Goal: Transaction & Acquisition: Purchase product/service

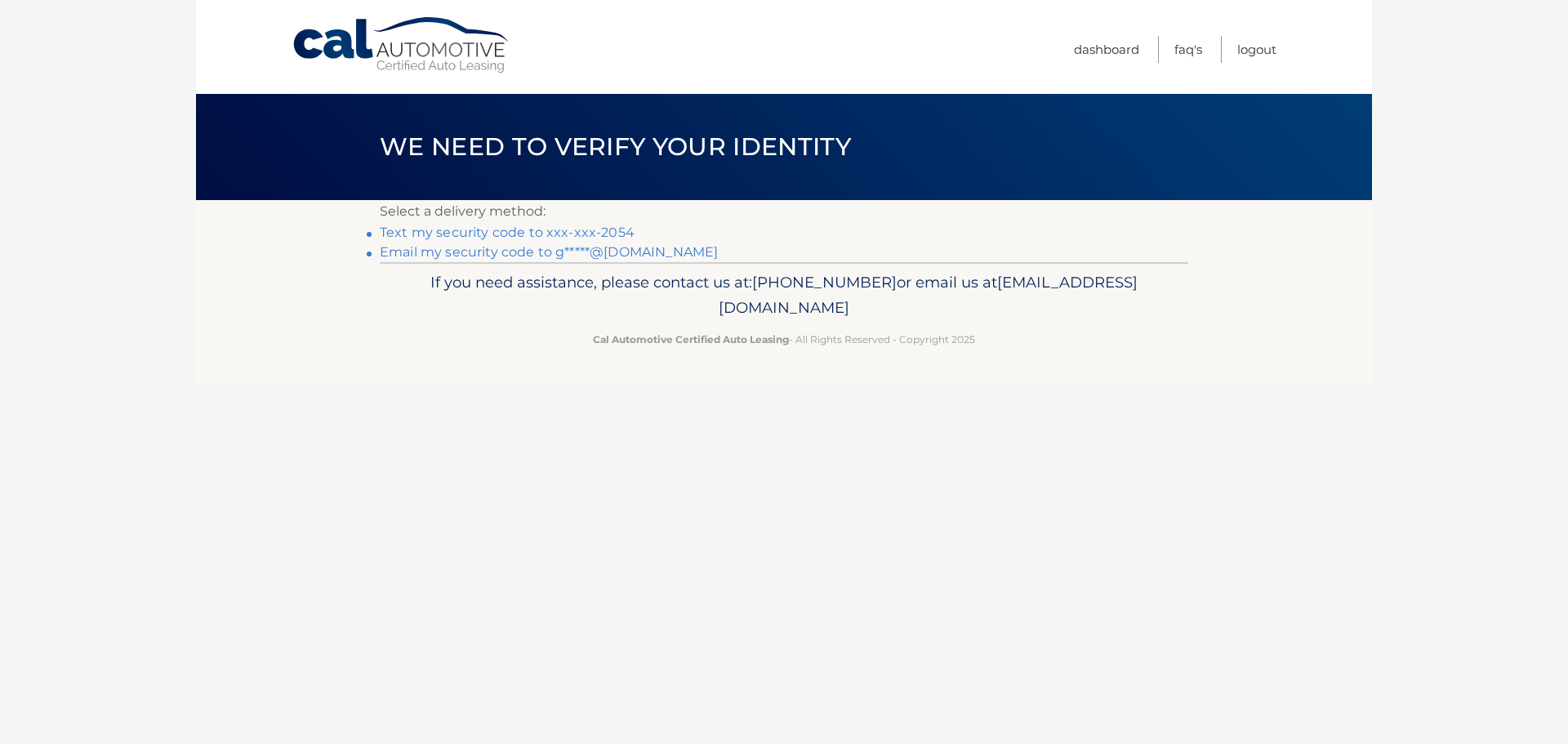
click at [569, 233] on link "Text my security code to xxx-xxx-2054" at bounding box center [507, 232] width 255 height 15
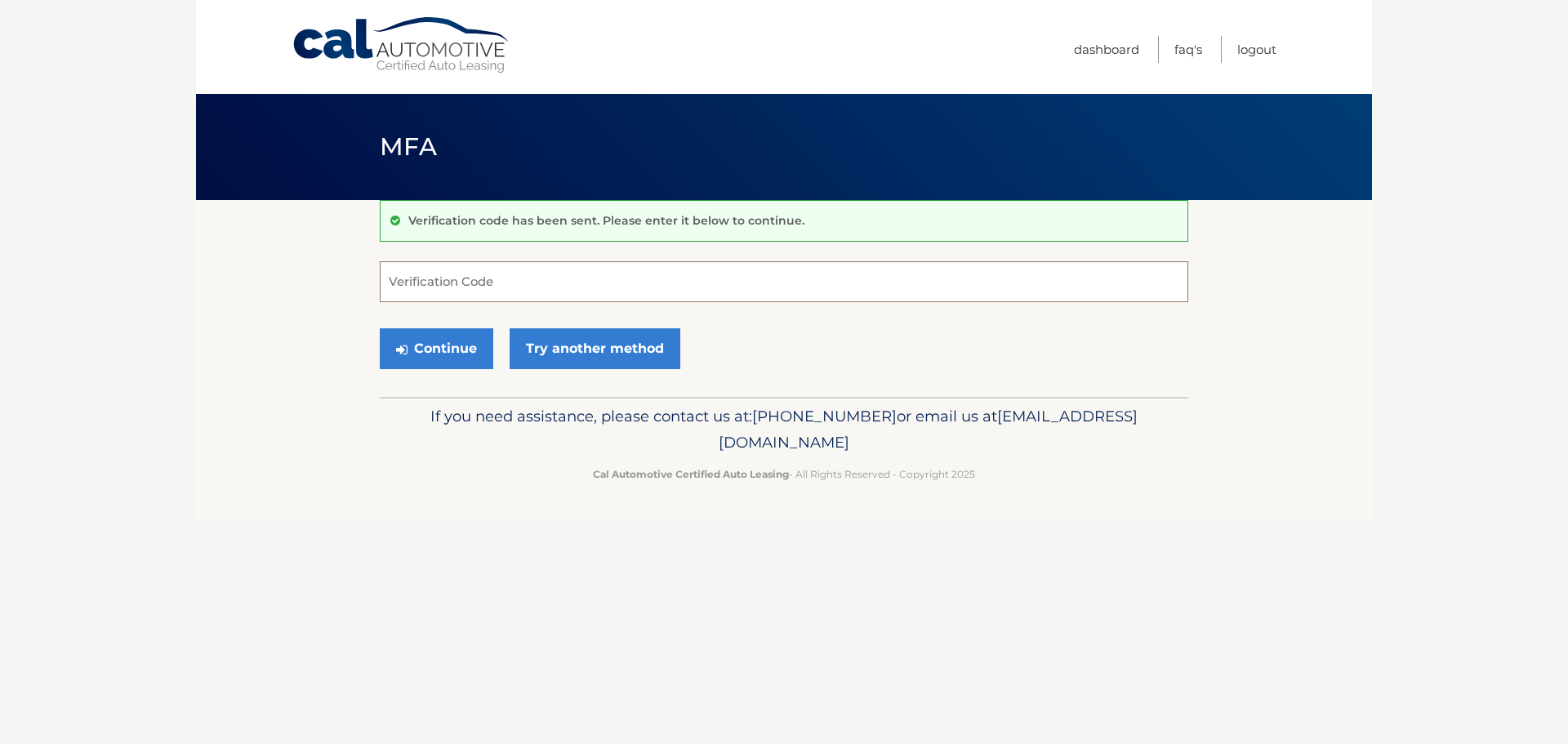
click at [440, 286] on input "Verification Code" at bounding box center [784, 282] width 808 height 41
type input "285363"
click at [437, 347] on button "Continue" at bounding box center [437, 349] width 114 height 41
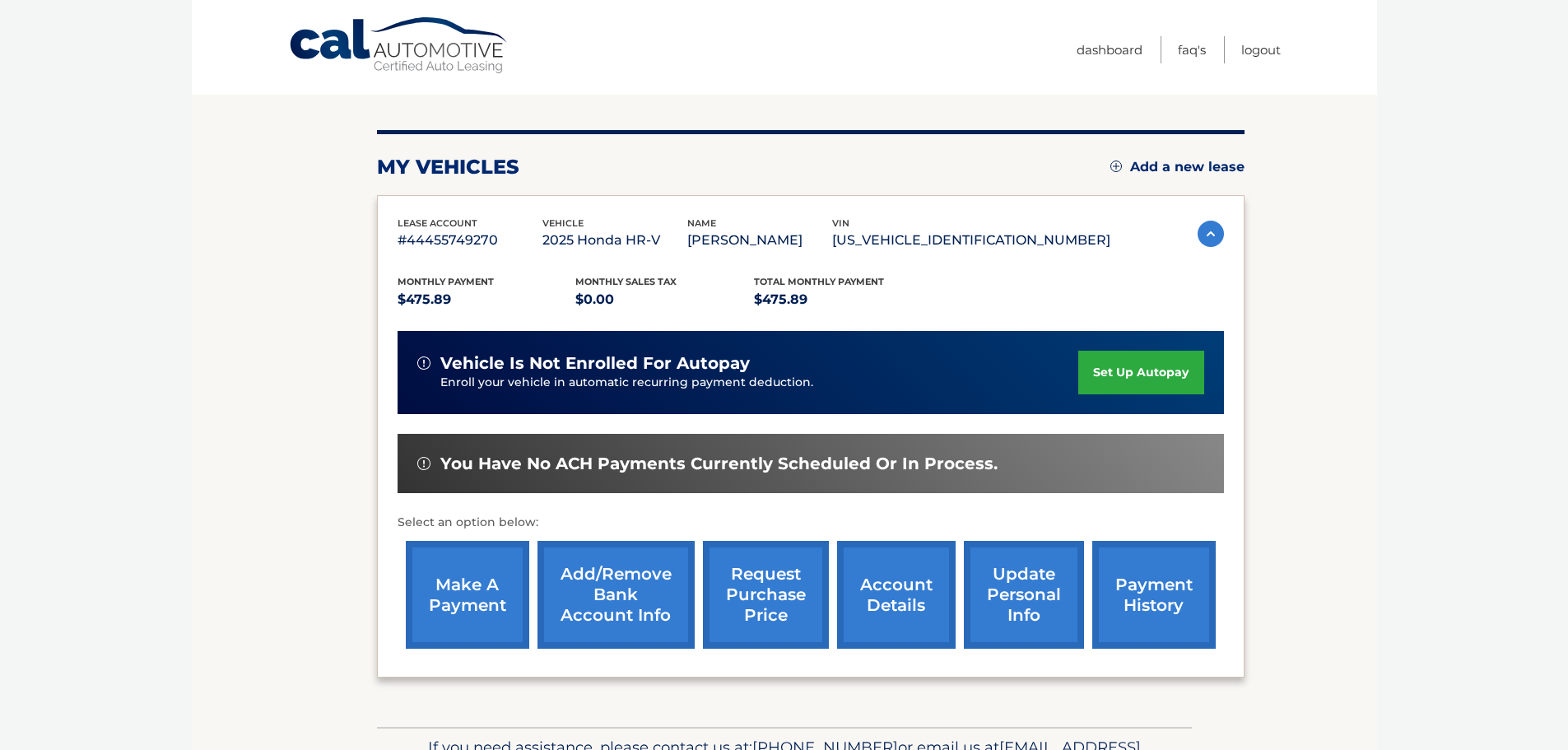
scroll to position [165, 0]
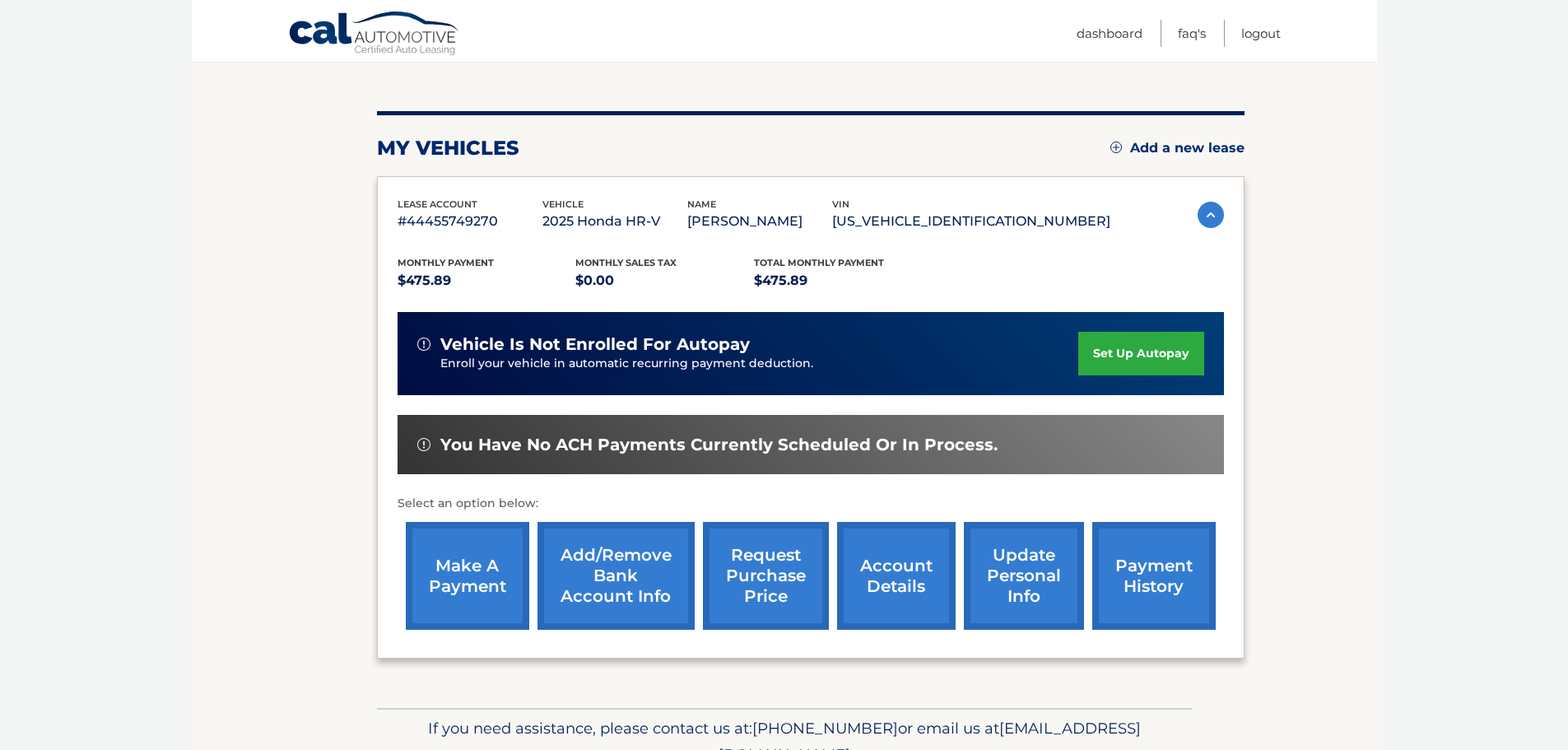
click at [463, 581] on link "make a payment" at bounding box center [468, 575] width 123 height 108
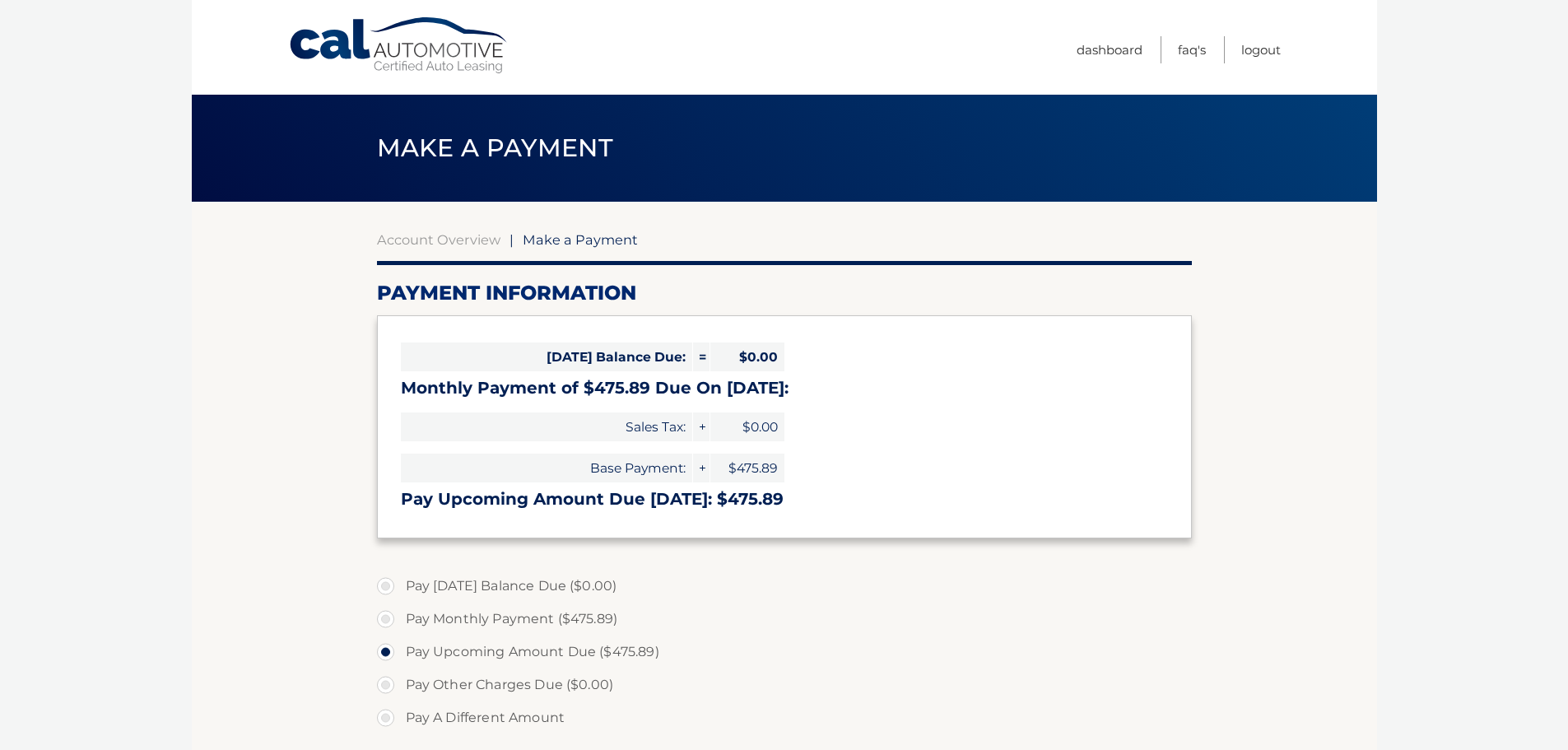
select select "NmE2YTE4ZTMtYTVlMS00MDcwLWFkYjEtOWZmNTQ4M2E2Y2E0"
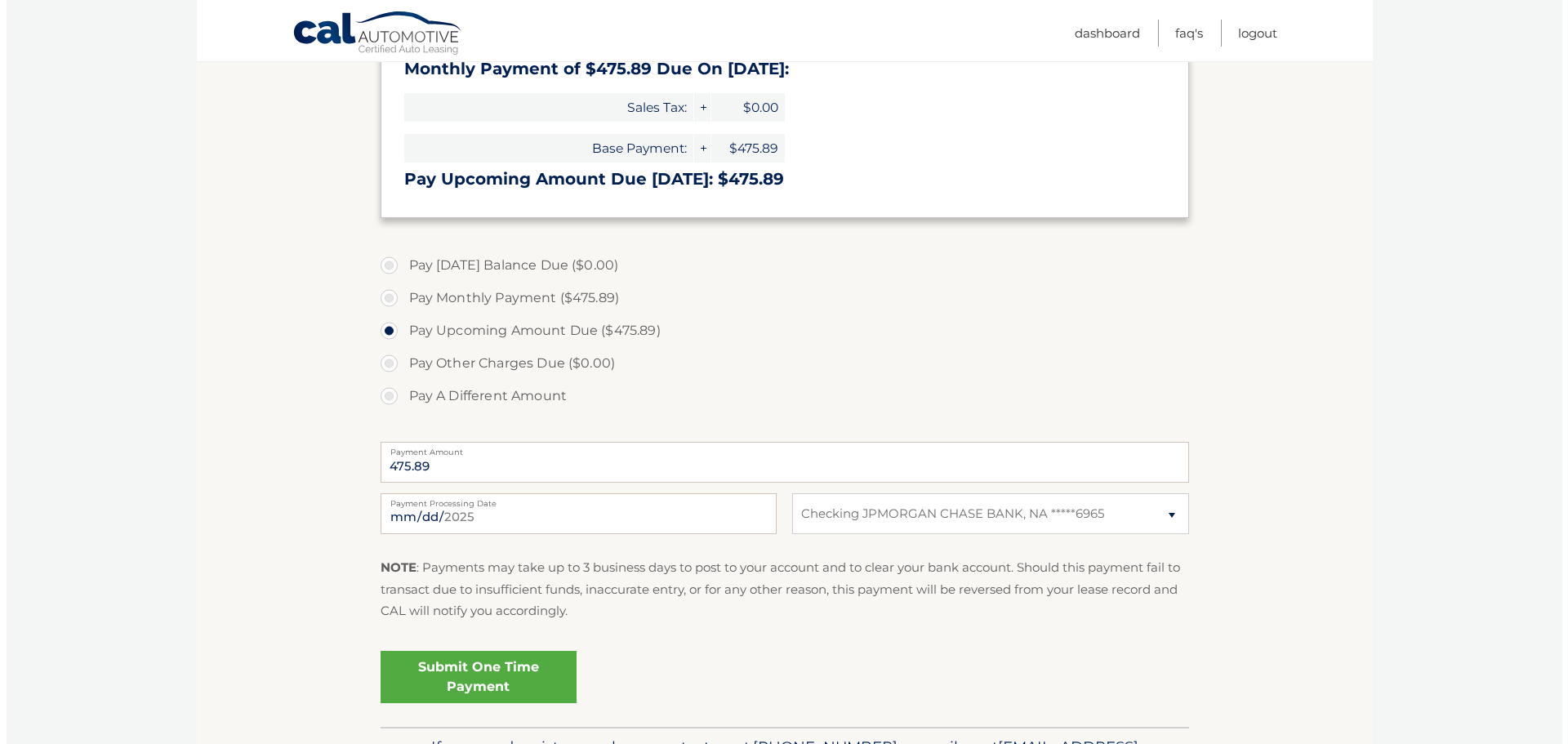
scroll to position [327, 0]
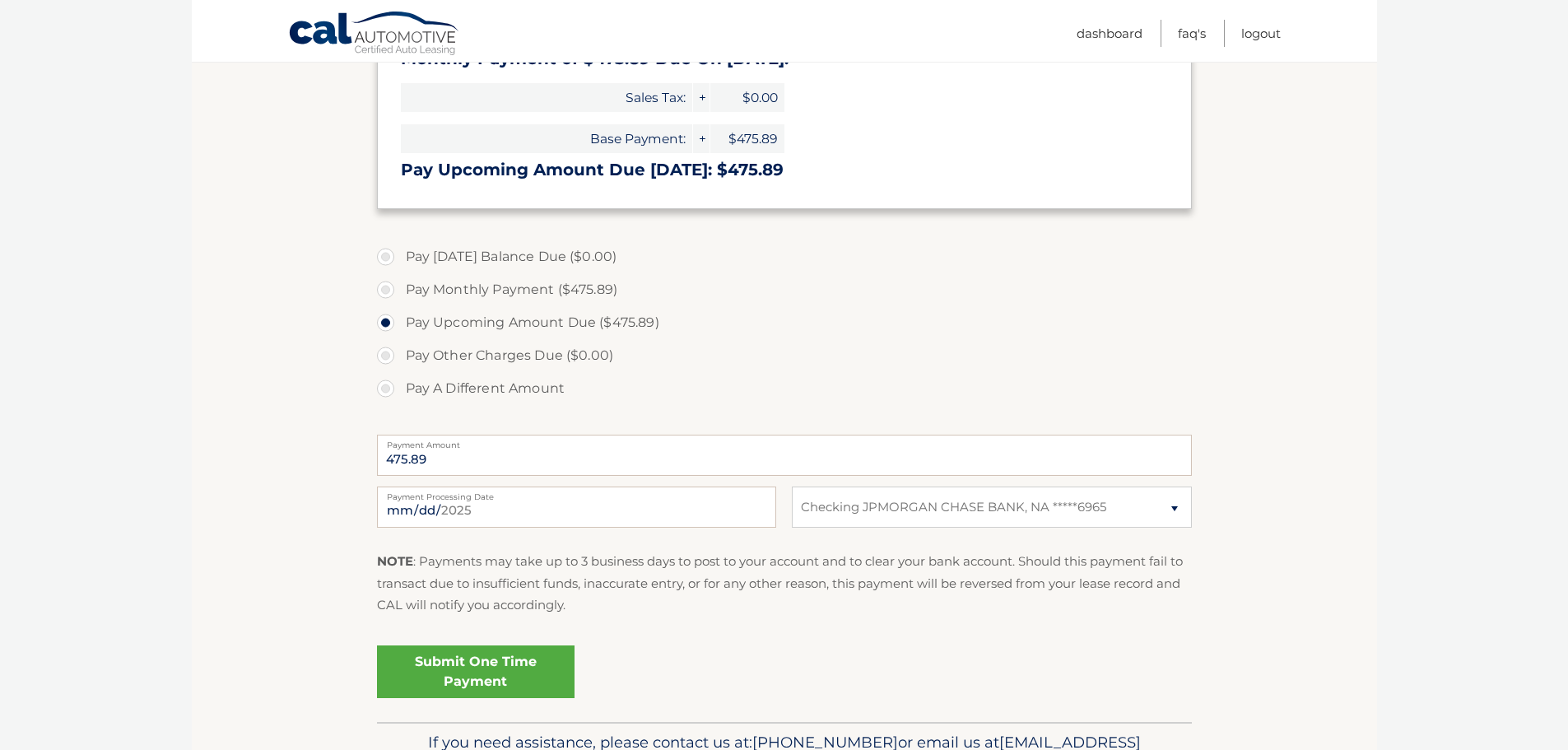
click at [467, 676] on link "Submit One Time Payment" at bounding box center [476, 672] width 198 height 53
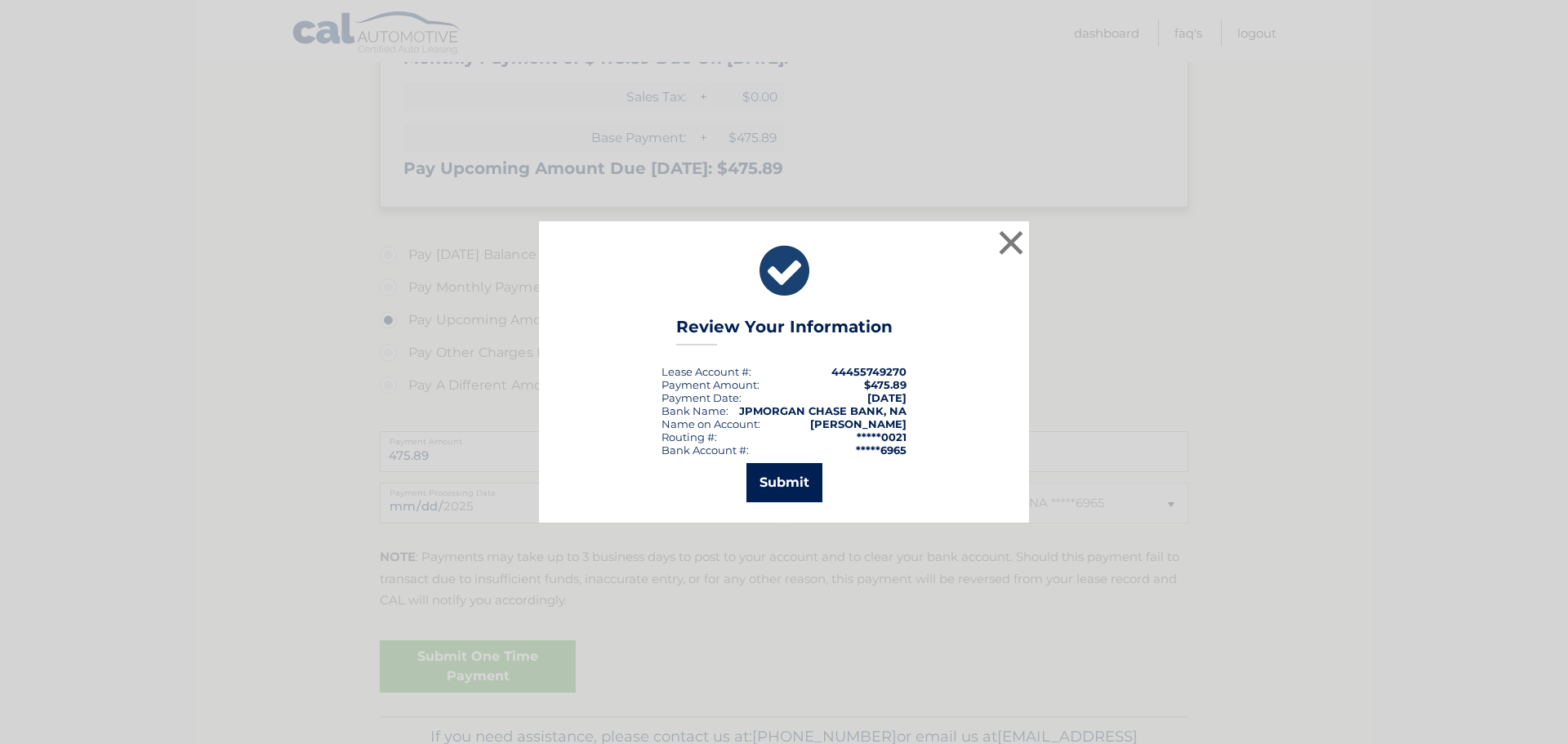
click at [780, 482] on button "Submit" at bounding box center [784, 483] width 76 height 39
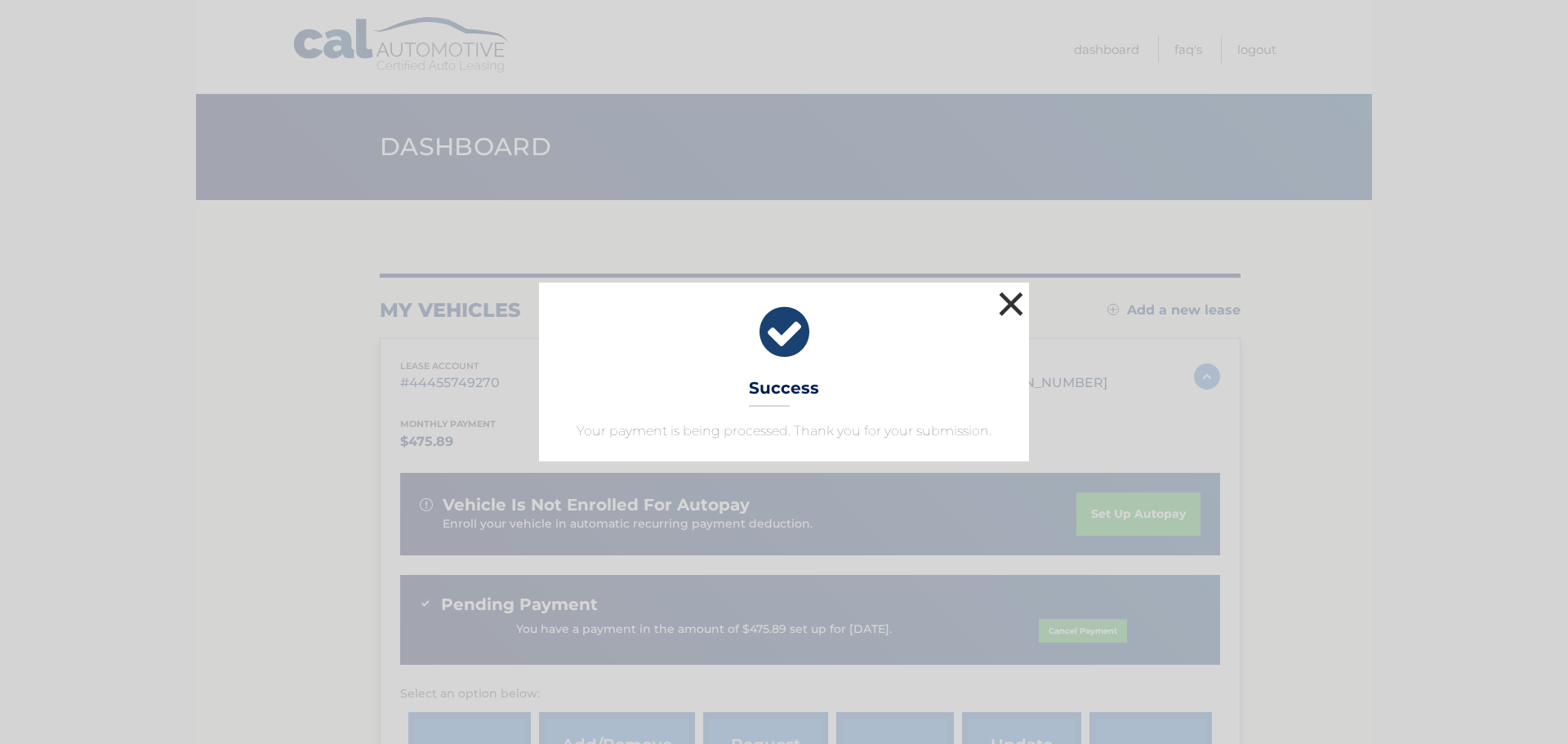
click at [1012, 313] on button "×" at bounding box center [1011, 304] width 33 height 33
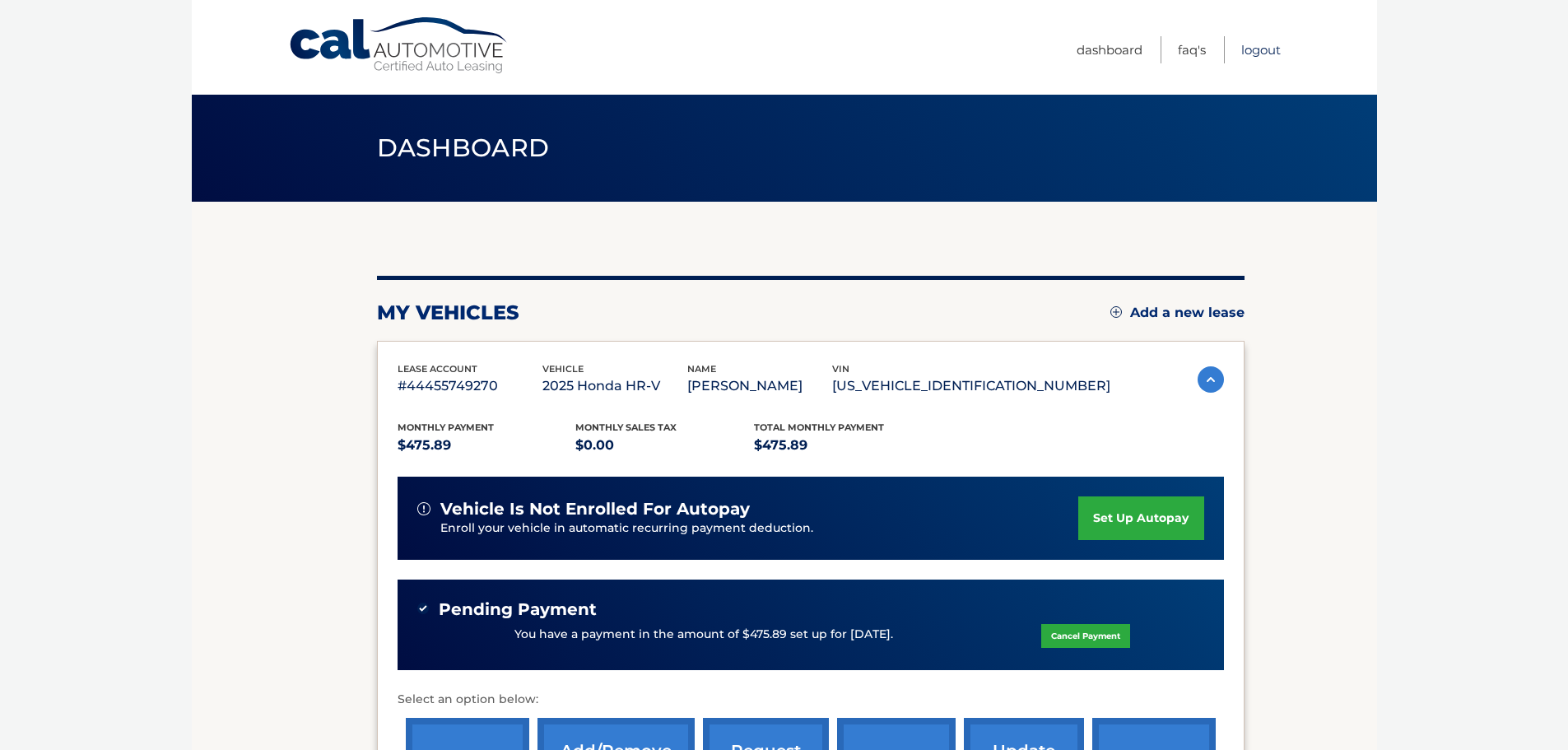
click at [1256, 52] on link "Logout" at bounding box center [1261, 49] width 39 height 27
